Goal: Navigation & Orientation: Go to known website

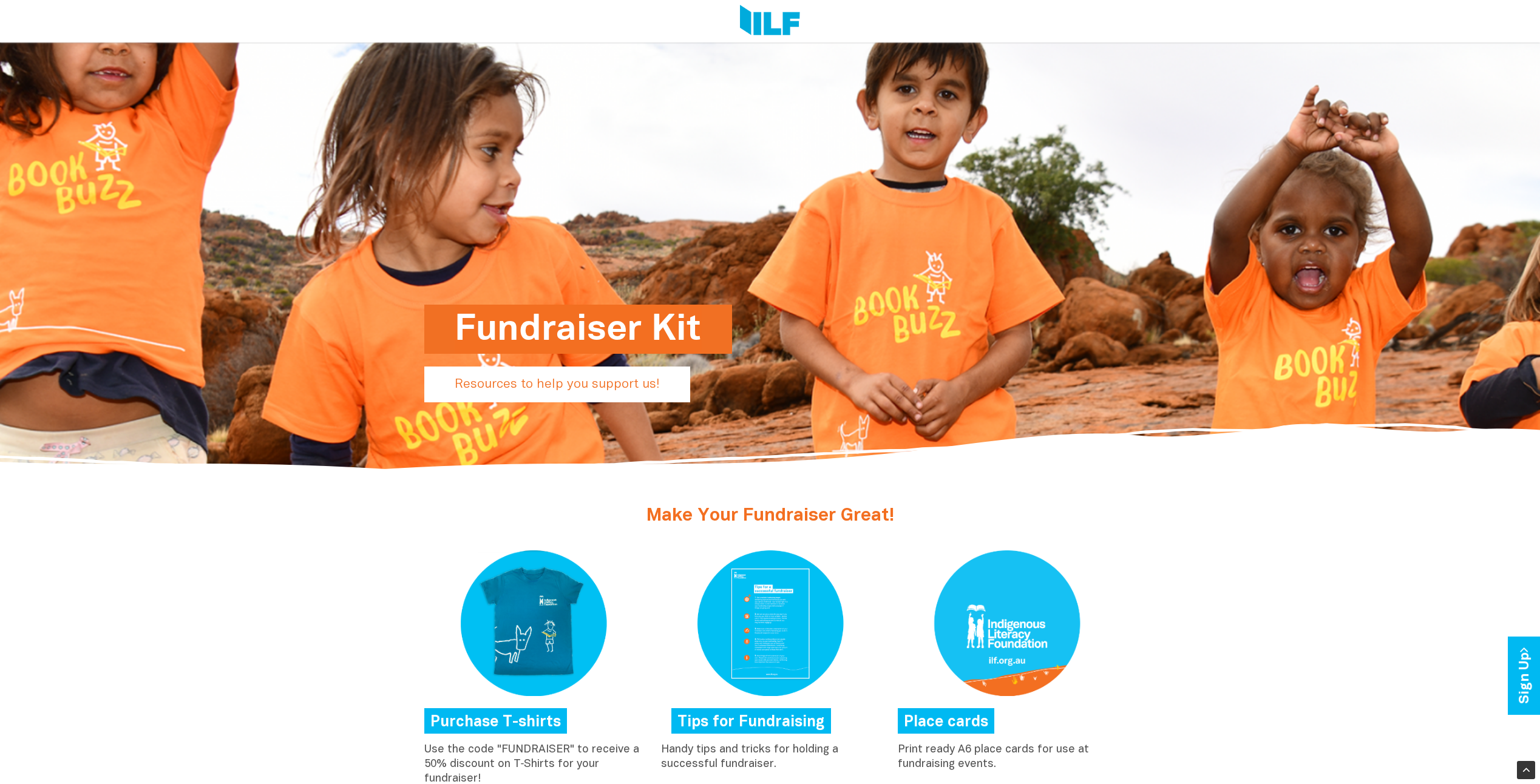
scroll to position [486, 0]
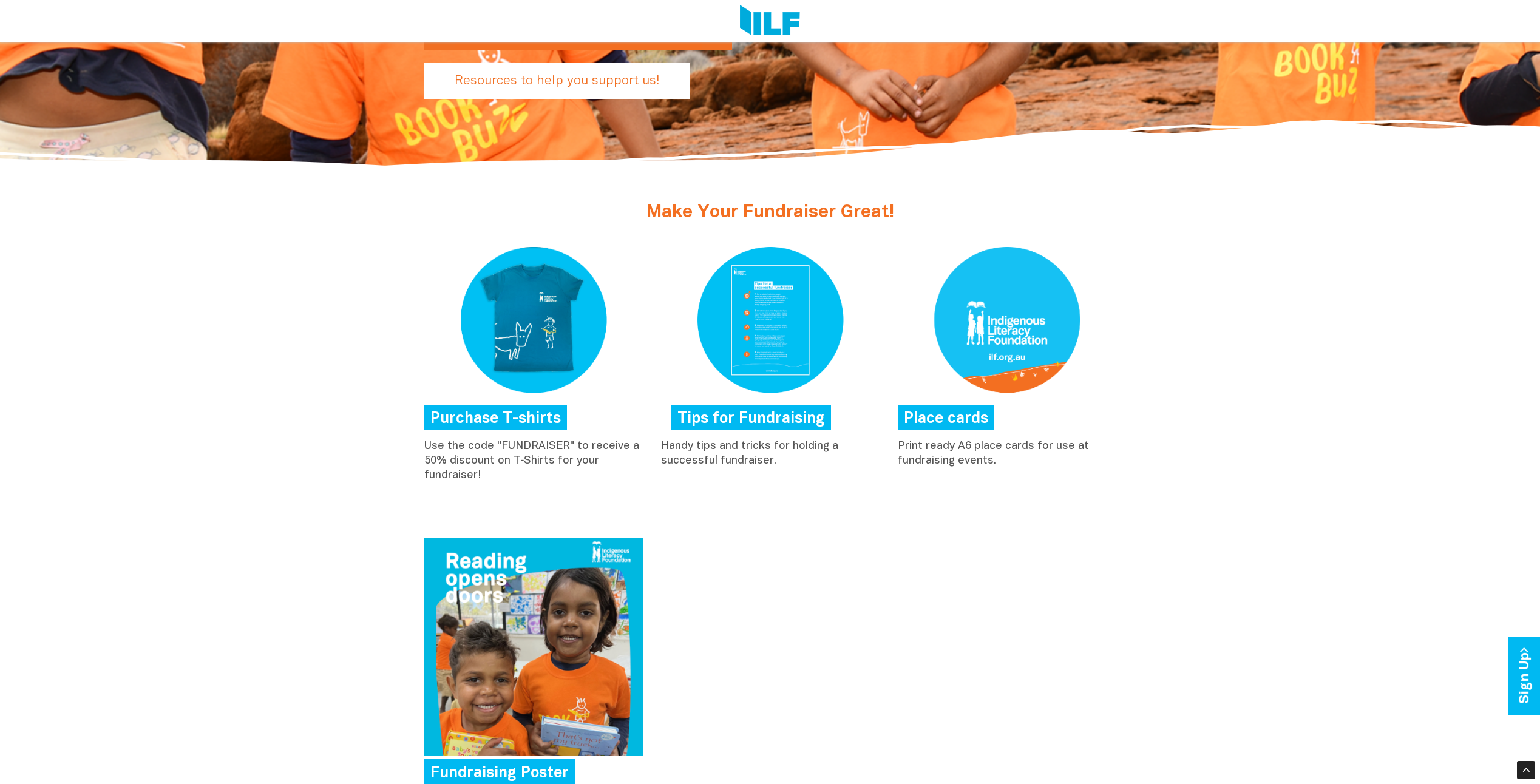
click at [749, 353] on img at bounding box center [770, 319] width 218 height 146
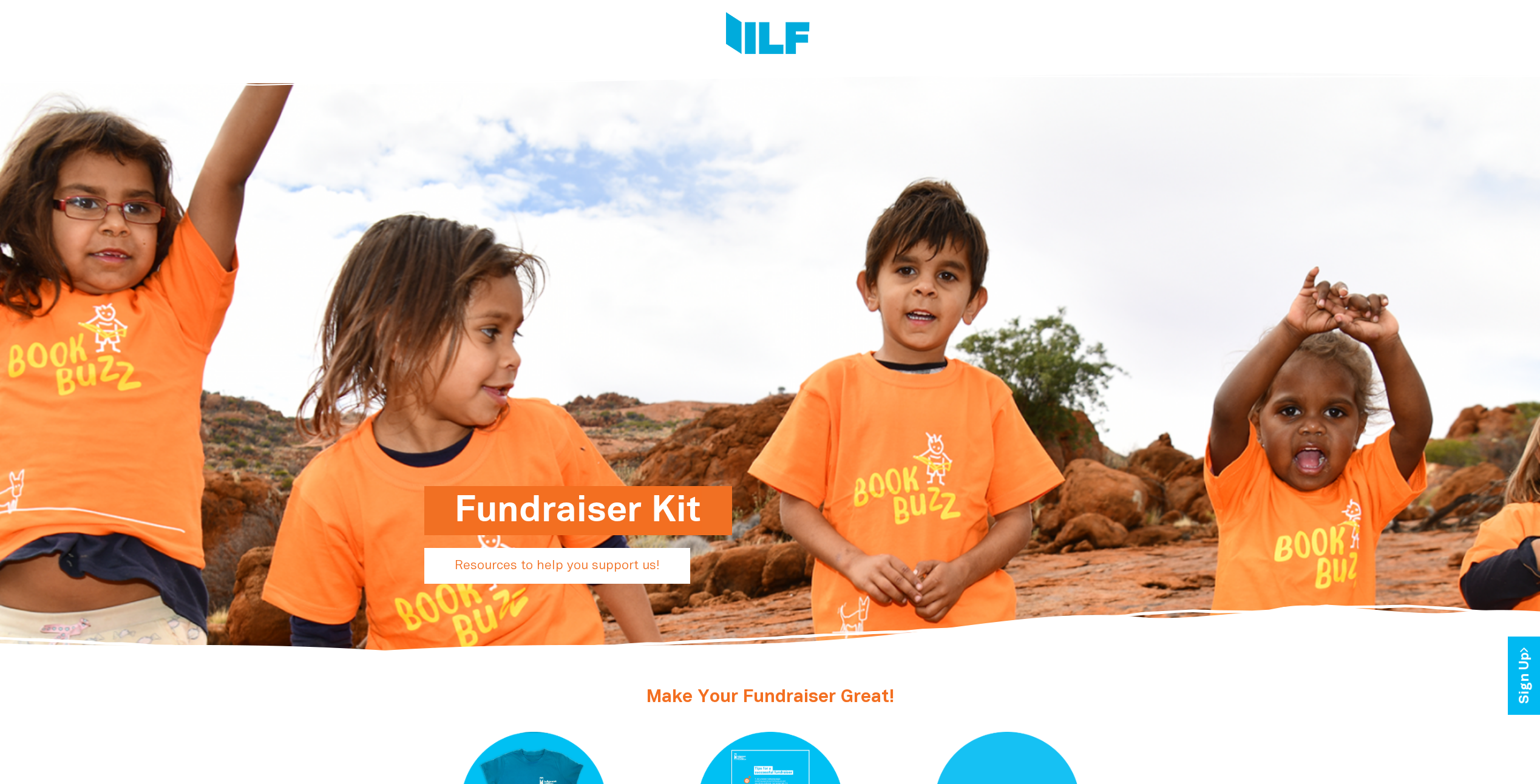
scroll to position [0, 0]
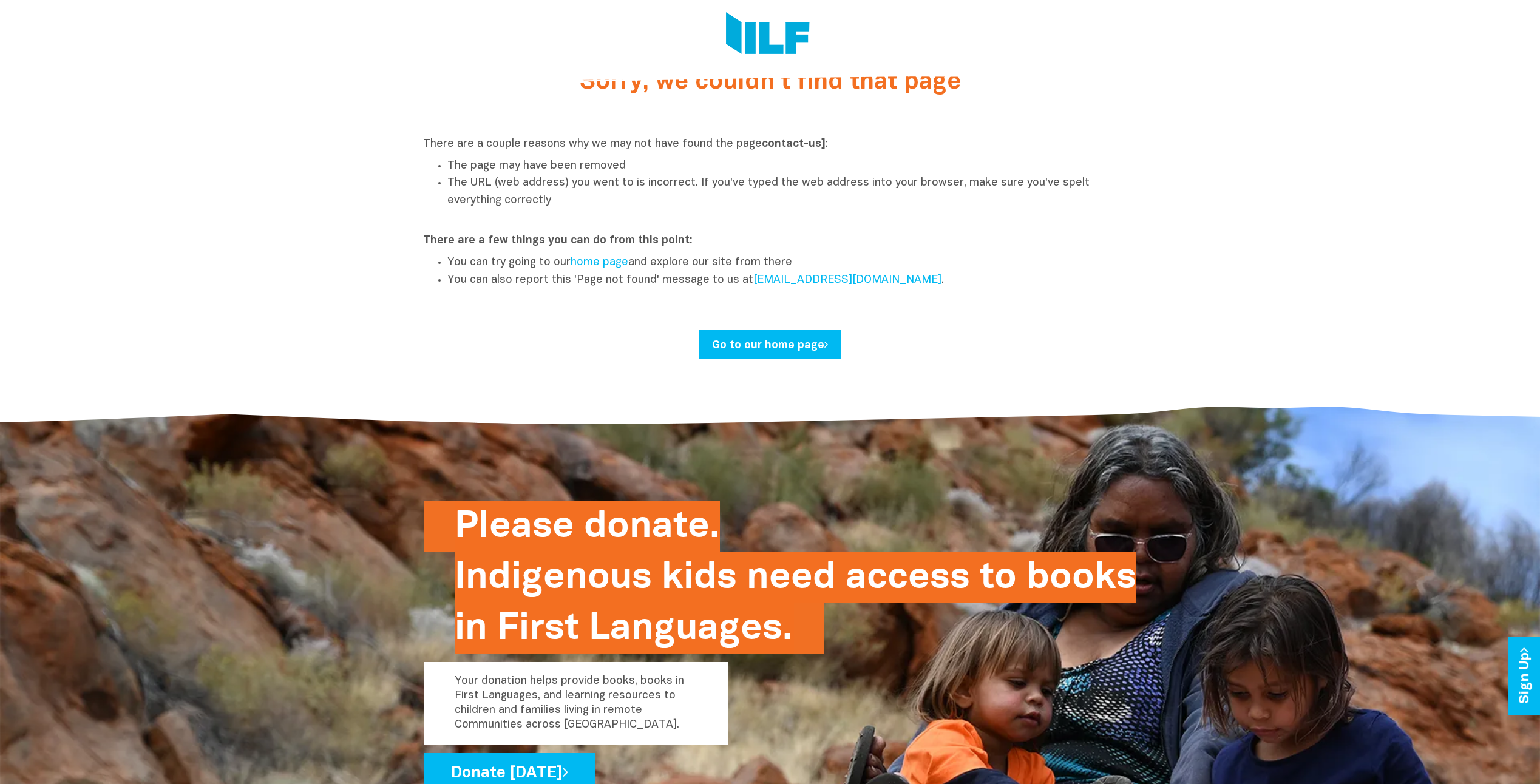
click at [751, 351] on link "Go to our home page" at bounding box center [770, 344] width 143 height 29
click at [724, 341] on link "Go to our home page" at bounding box center [770, 344] width 143 height 29
